Goal: Check status: Check status

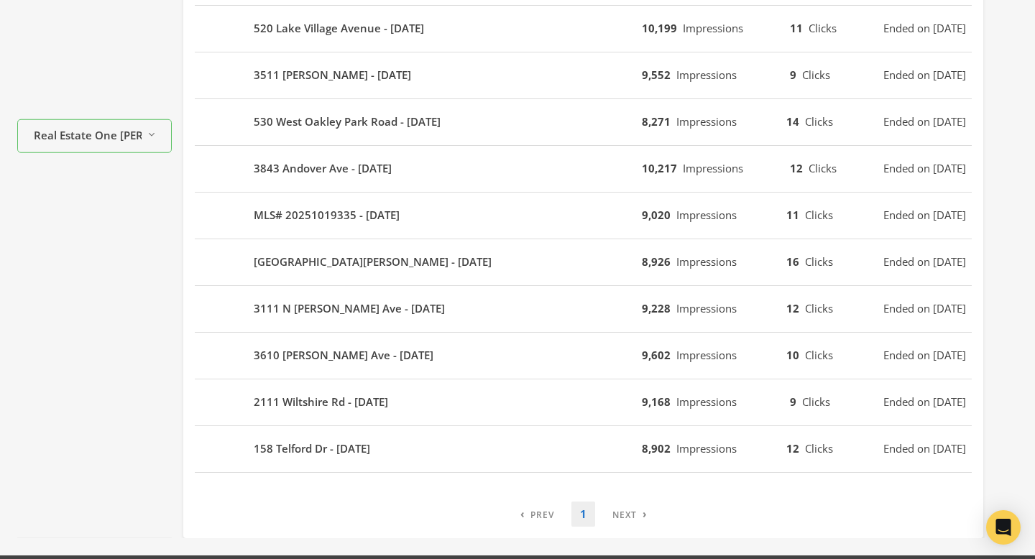
scroll to position [468, 0]
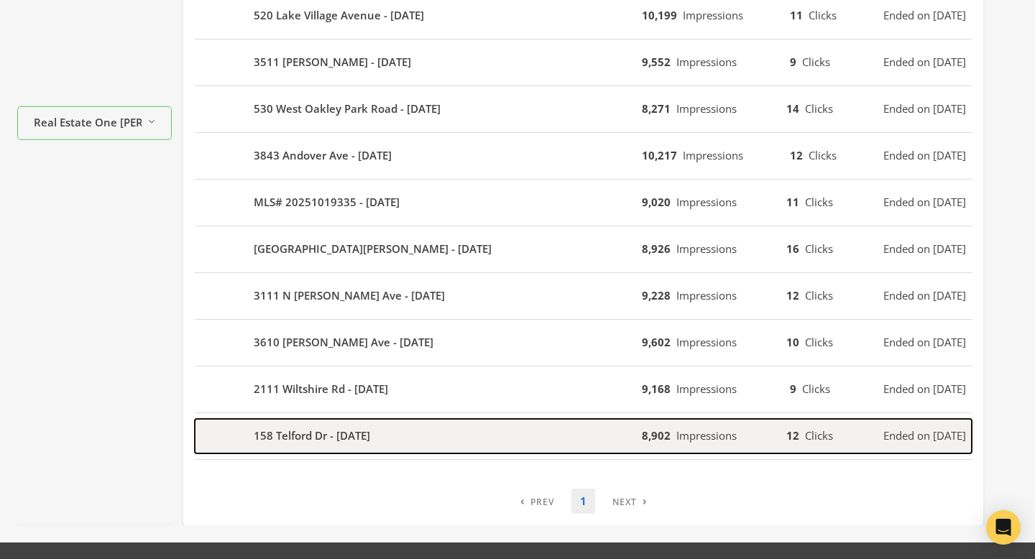
click at [448, 445] on div "158 Telford Dr - [DATE]" at bounding box center [418, 436] width 447 height 34
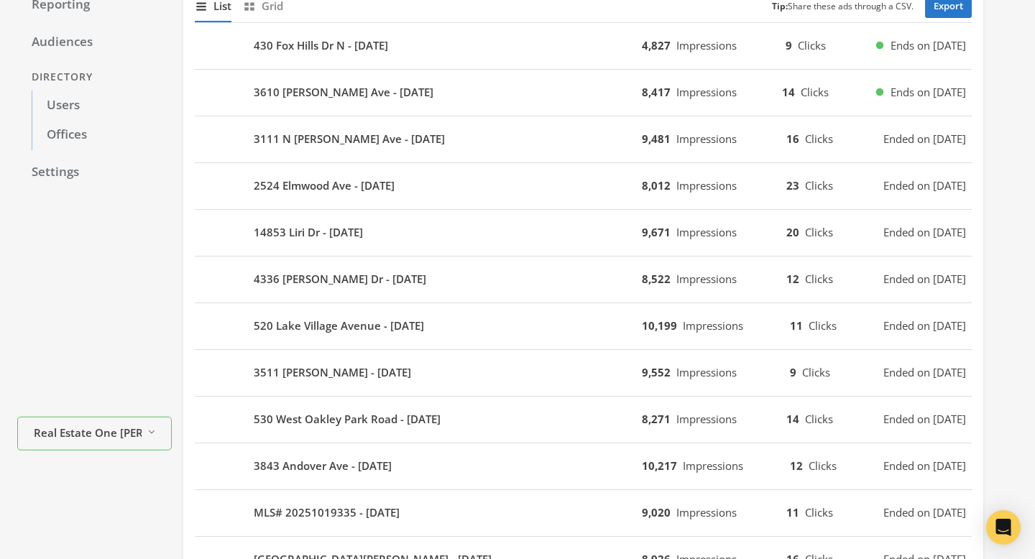
scroll to position [0, 0]
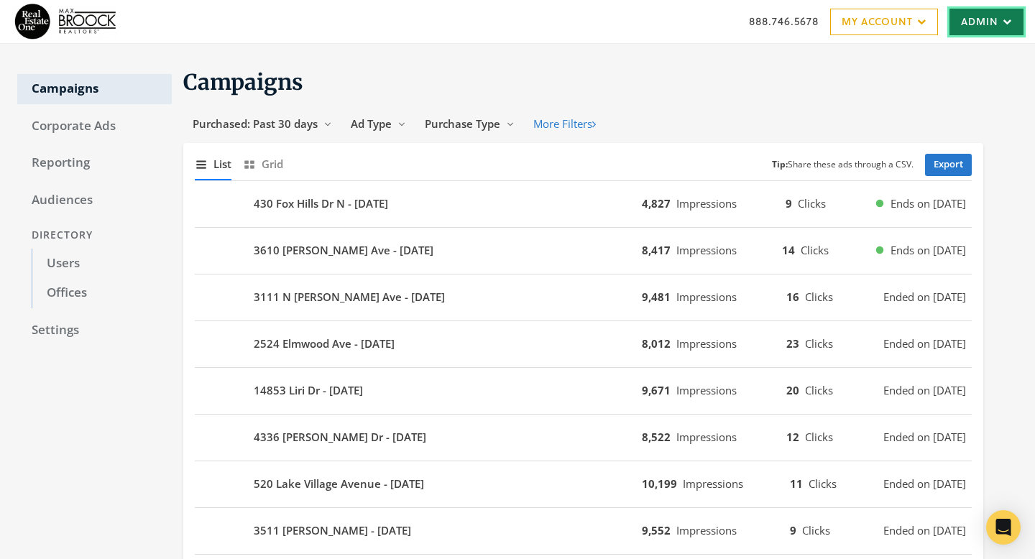
click at [967, 31] on link "Admin" at bounding box center [986, 22] width 74 height 27
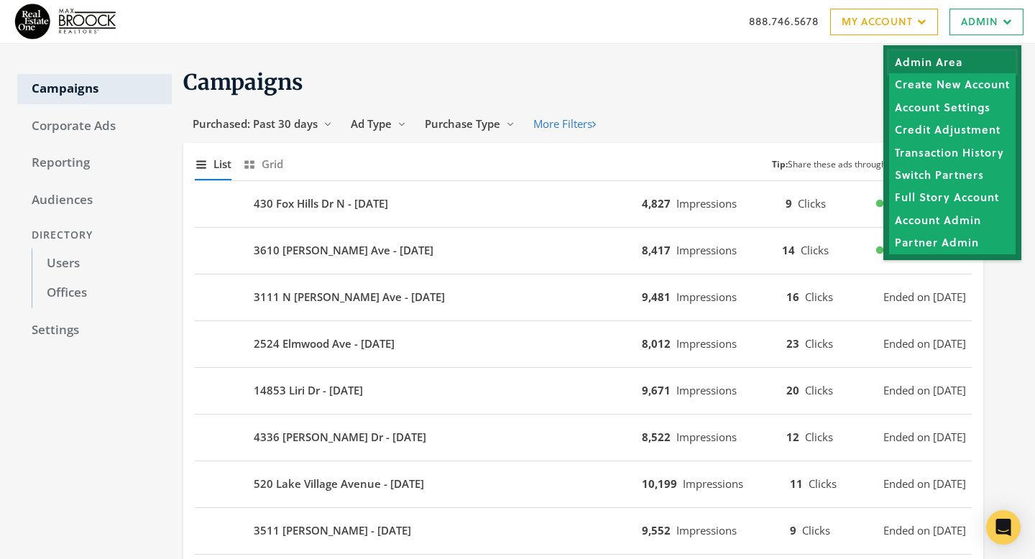
click at [966, 63] on link "Admin Area" at bounding box center [952, 62] width 126 height 22
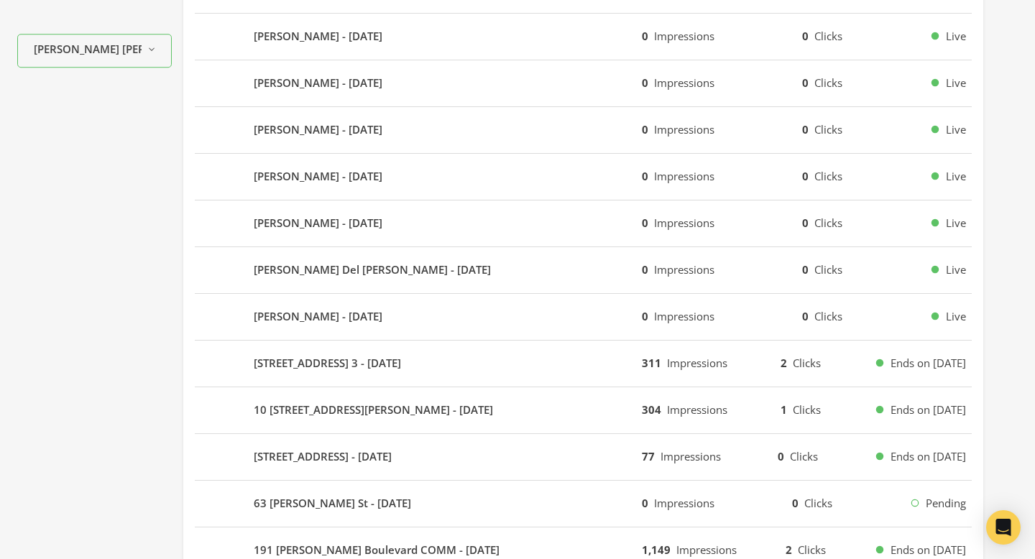
scroll to position [574, 0]
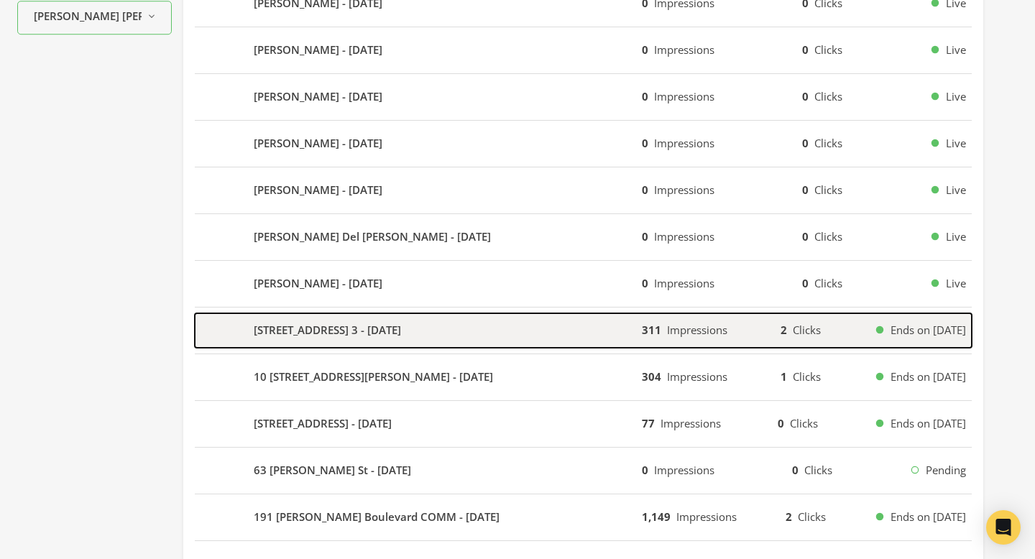
click at [544, 338] on div "[STREET_ADDRESS] 3 - [DATE]" at bounding box center [418, 330] width 447 height 34
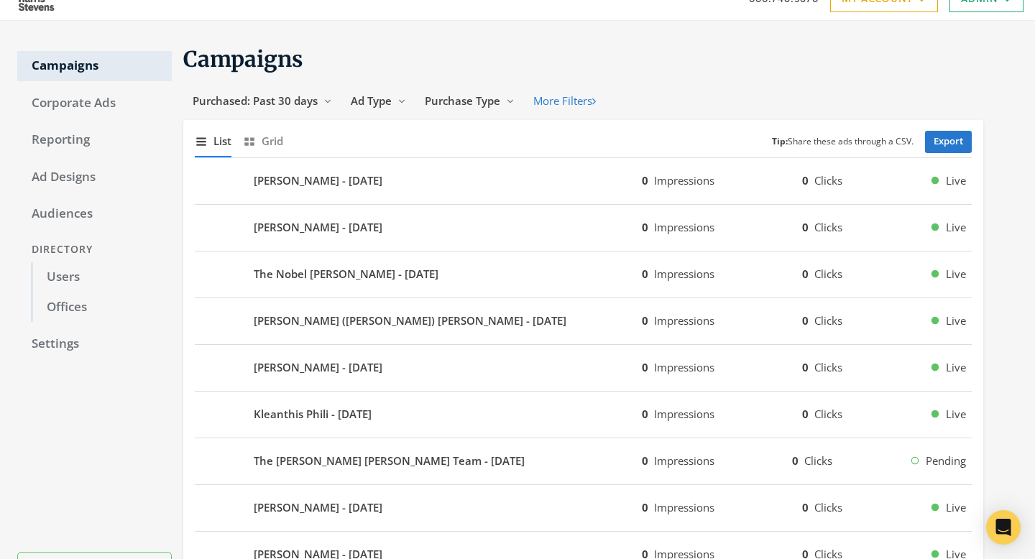
scroll to position [21, 0]
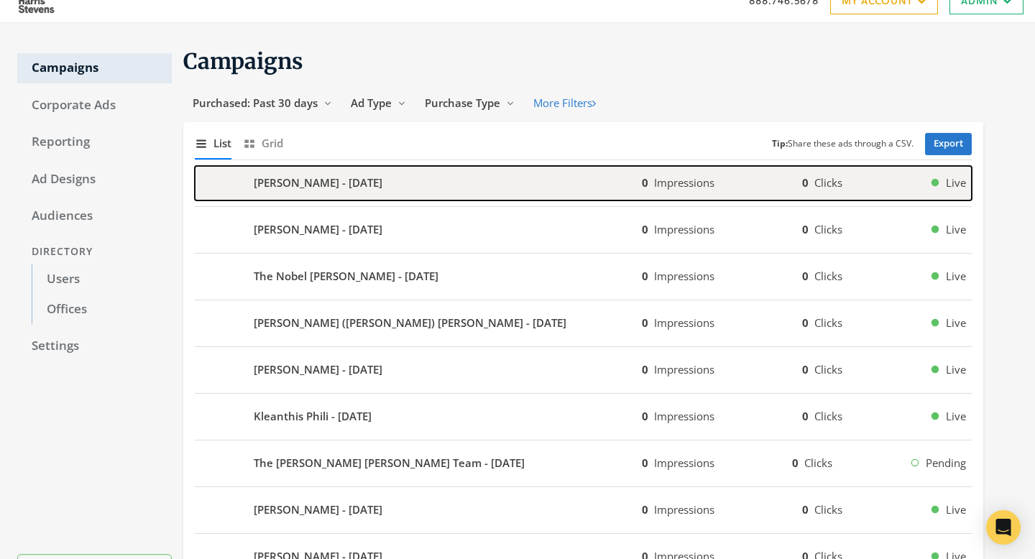
click at [501, 184] on div "Joseph Pape - 2025-08-14" at bounding box center [418, 183] width 447 height 34
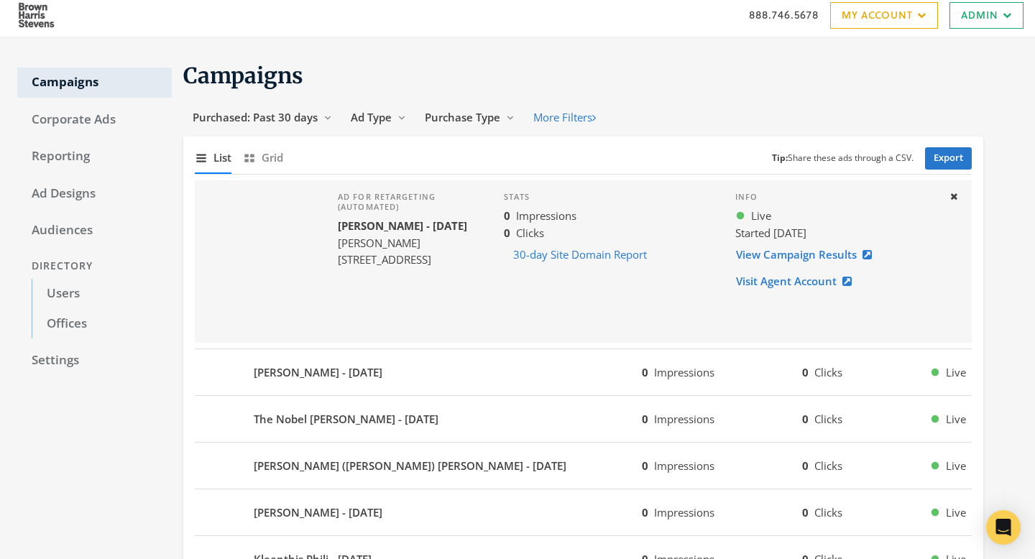
scroll to position [0, 0]
